Goal: Information Seeking & Learning: Learn about a topic

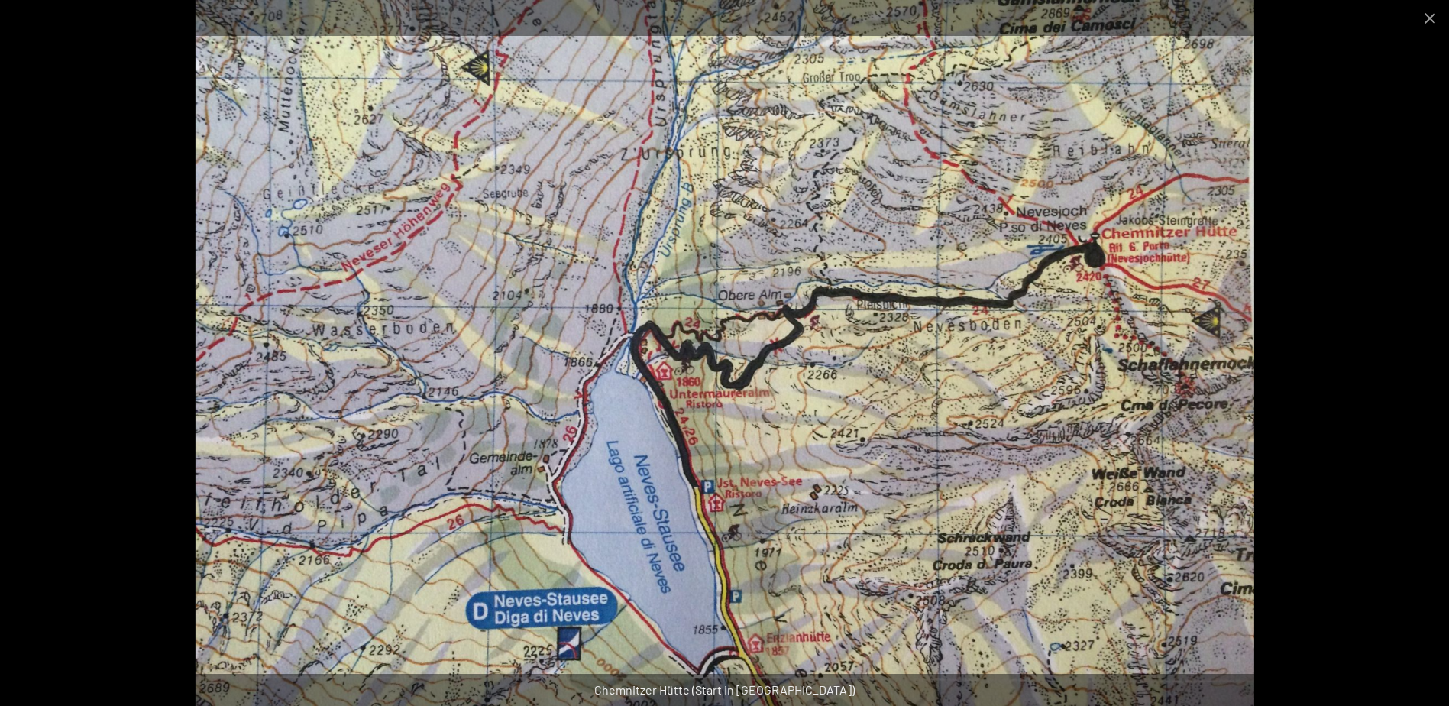
scroll to position [382, 0]
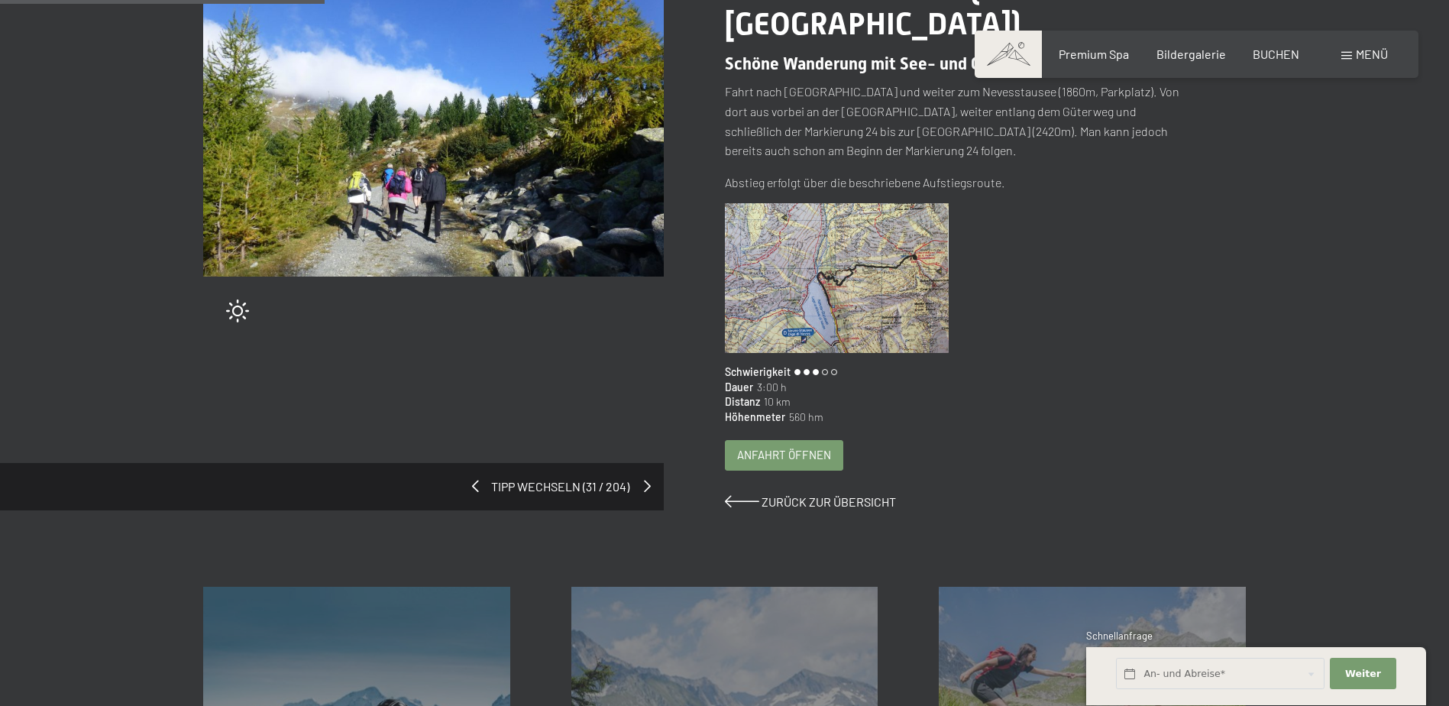
scroll to position [259, 0]
click at [644, 485] on span at bounding box center [647, 486] width 7 height 12
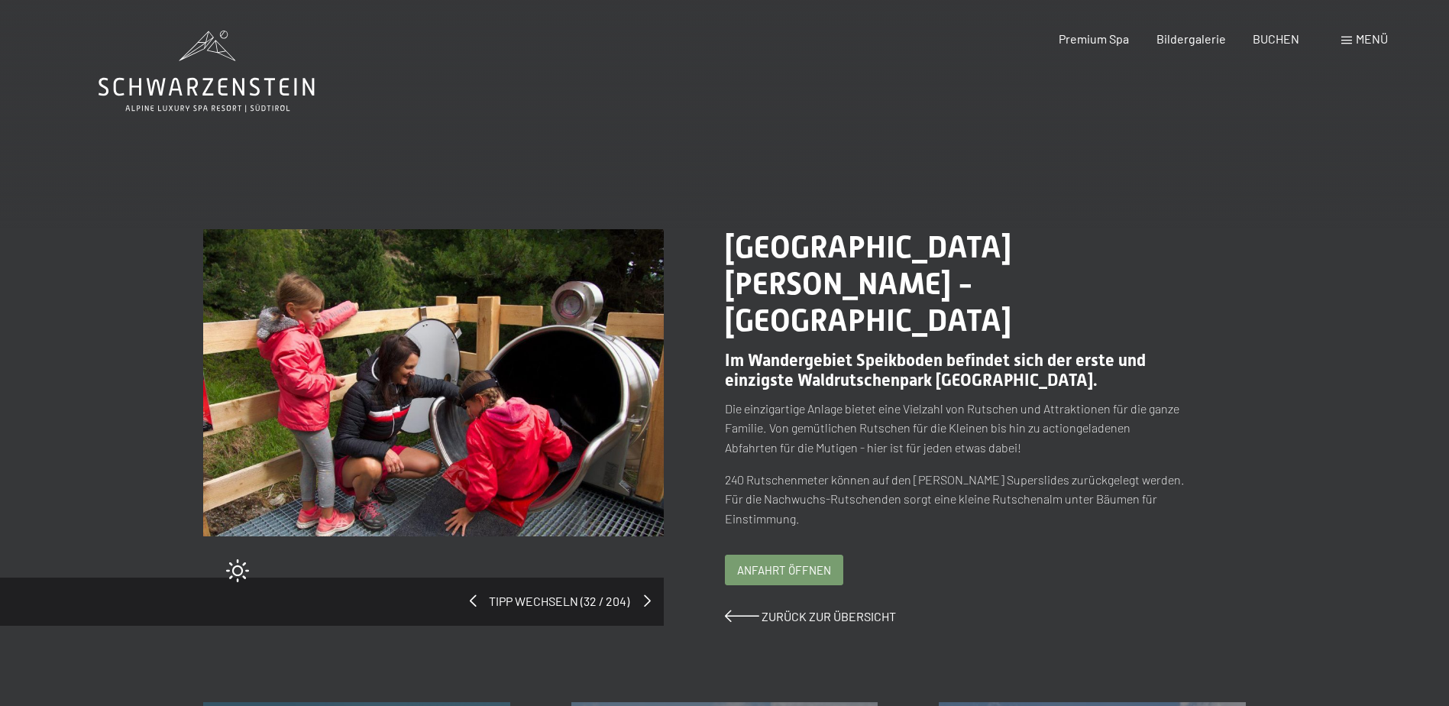
click at [645, 594] on span at bounding box center [647, 600] width 7 height 12
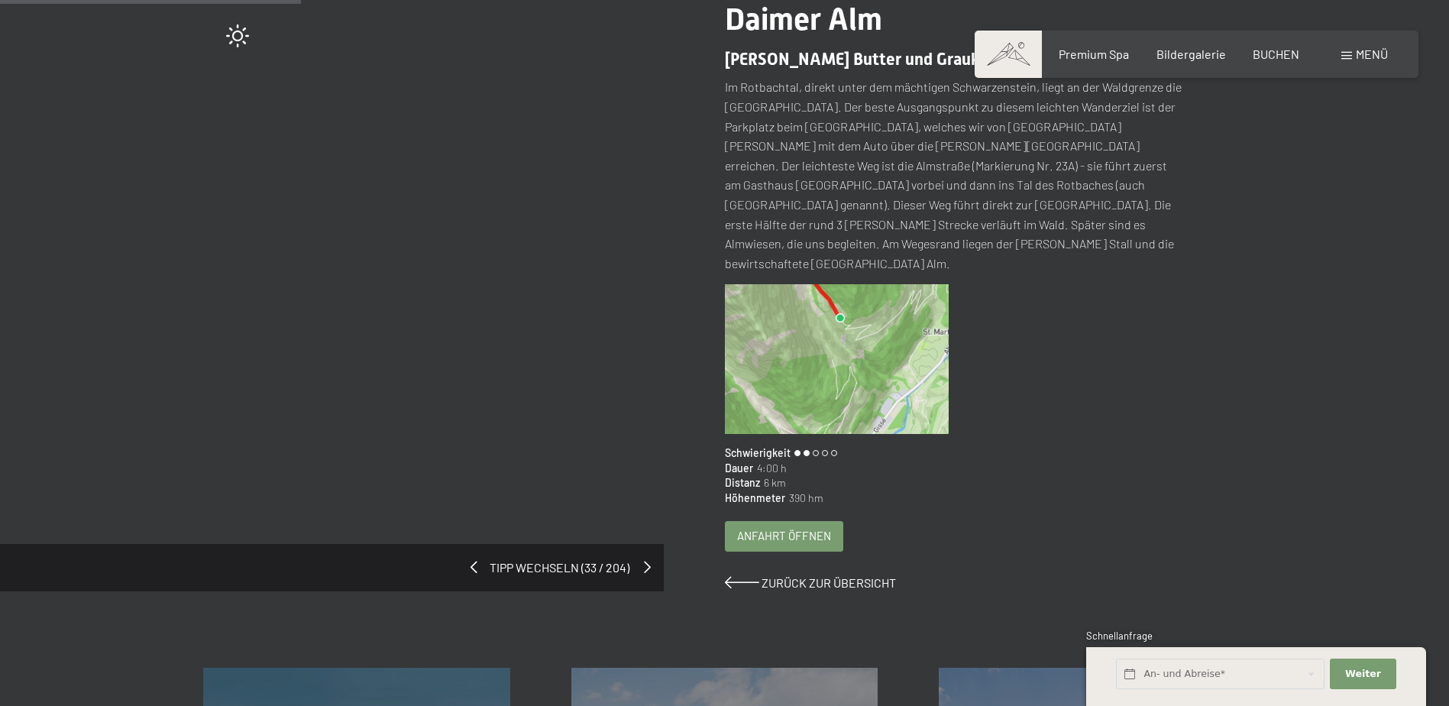
scroll to position [228, 0]
click at [642, 543] on div "Tipp wechseln (33 / 204)" at bounding box center [332, 566] width 664 height 47
click at [645, 560] on span at bounding box center [647, 566] width 7 height 12
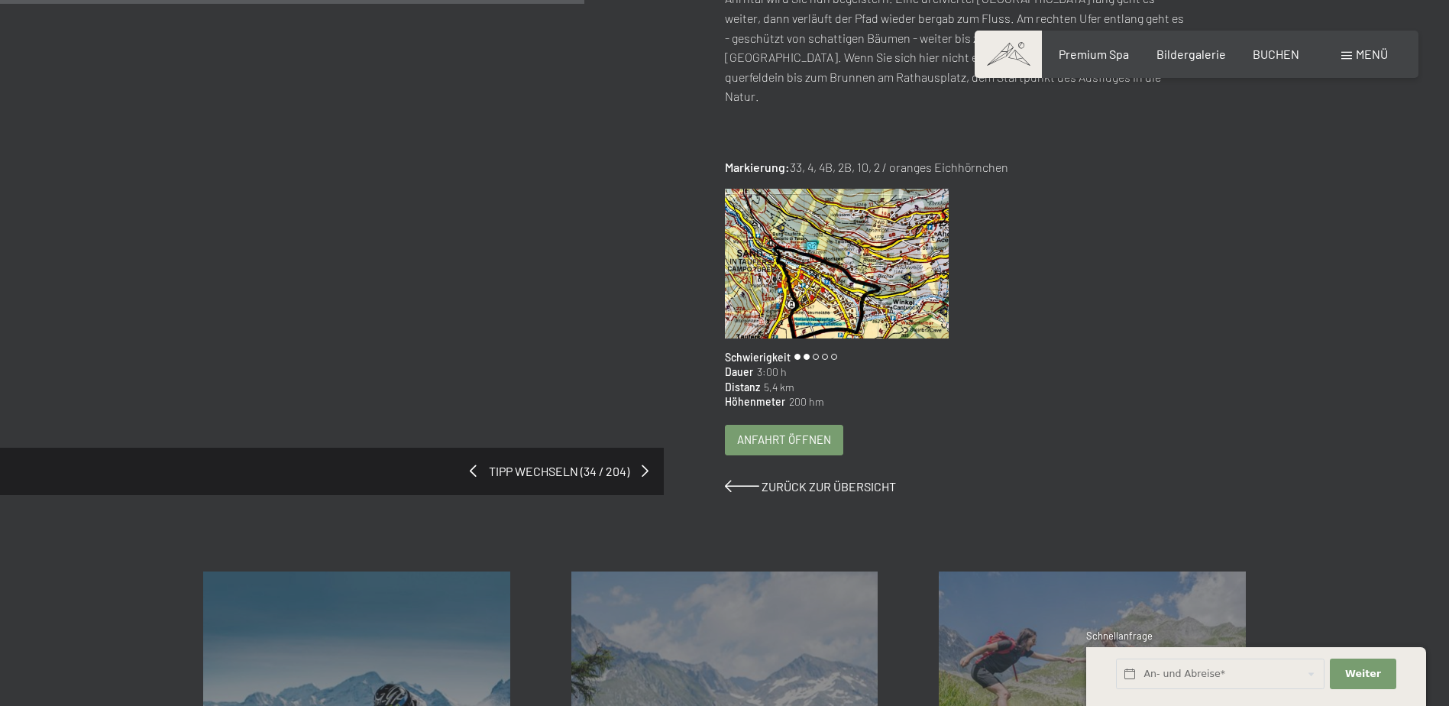
scroll to position [535, 0]
click at [644, 465] on span at bounding box center [647, 471] width 7 height 12
